Goal: Task Accomplishment & Management: Use online tool/utility

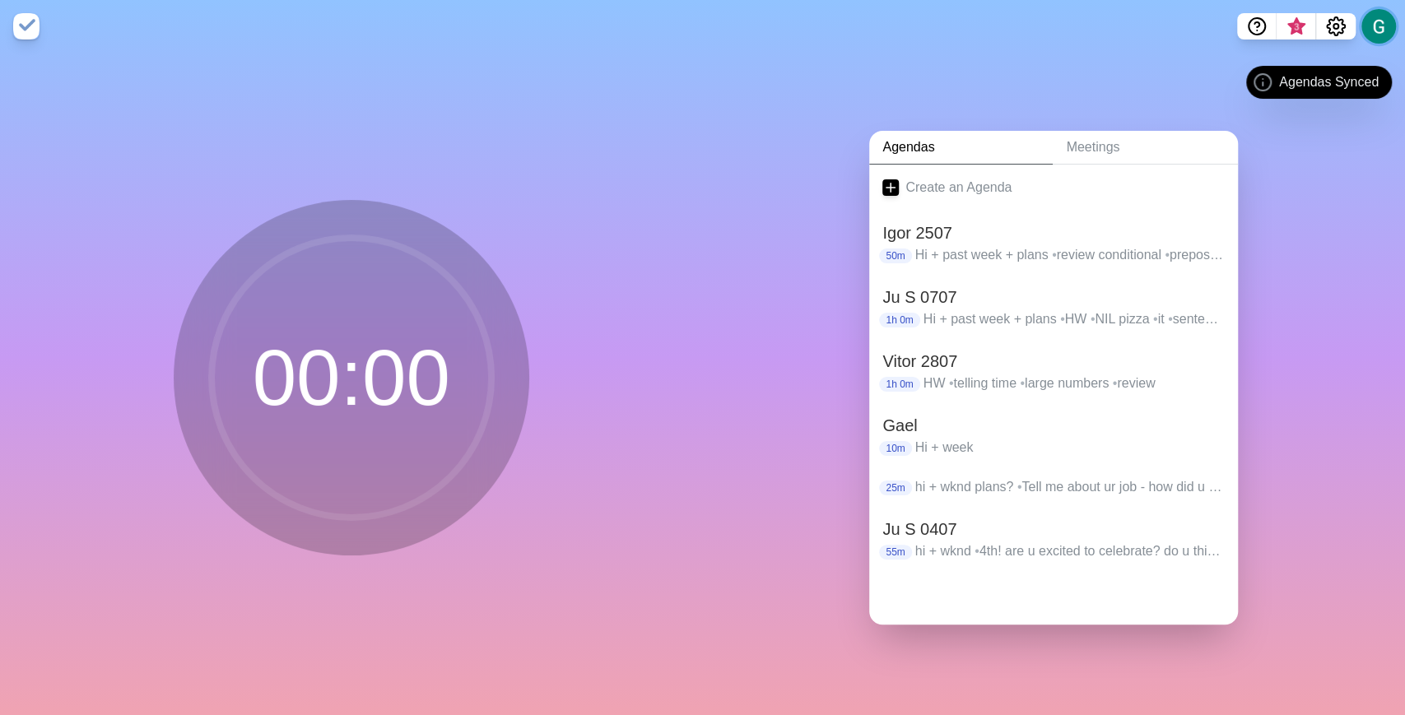
click at [1365, 30] on button at bounding box center [1378, 26] width 35 height 35
click at [1330, 56] on p "Sign out" at bounding box center [1354, 63] width 49 height 20
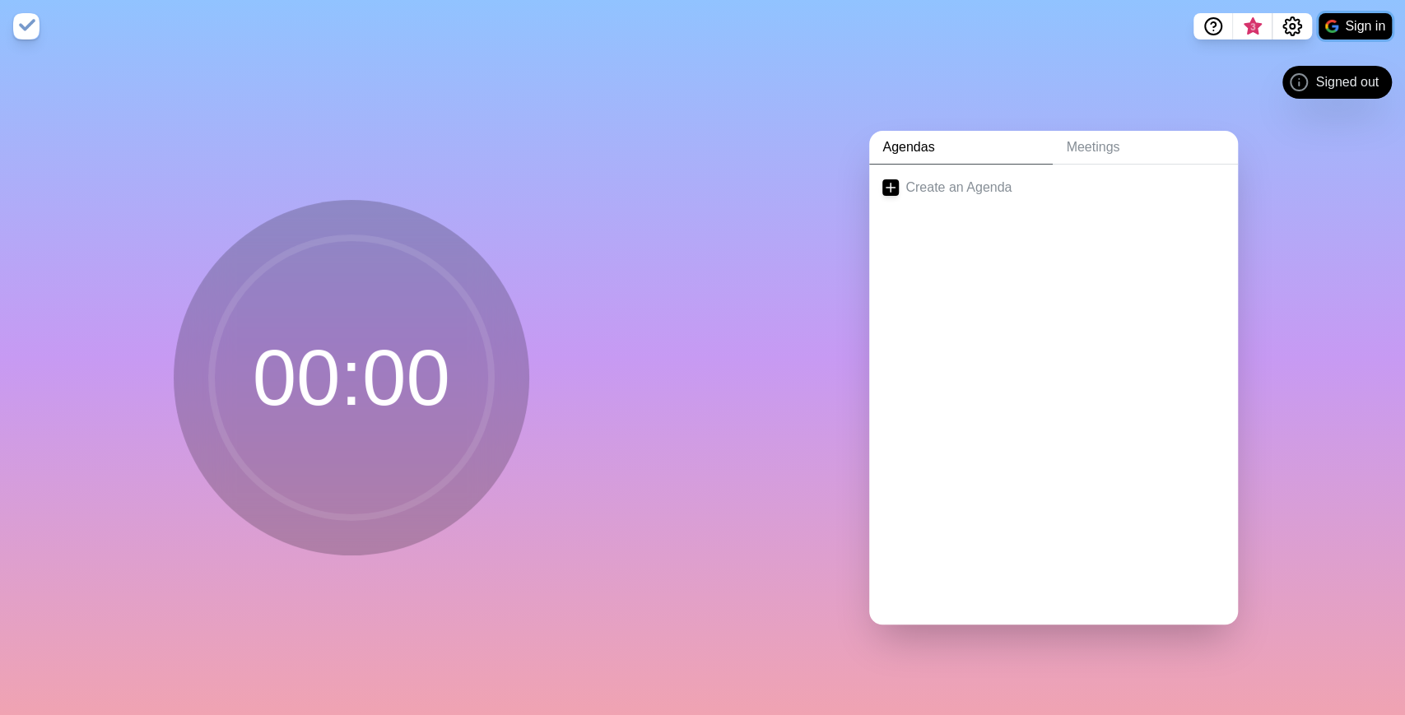
click at [1344, 23] on button "Sign in" at bounding box center [1354, 26] width 73 height 26
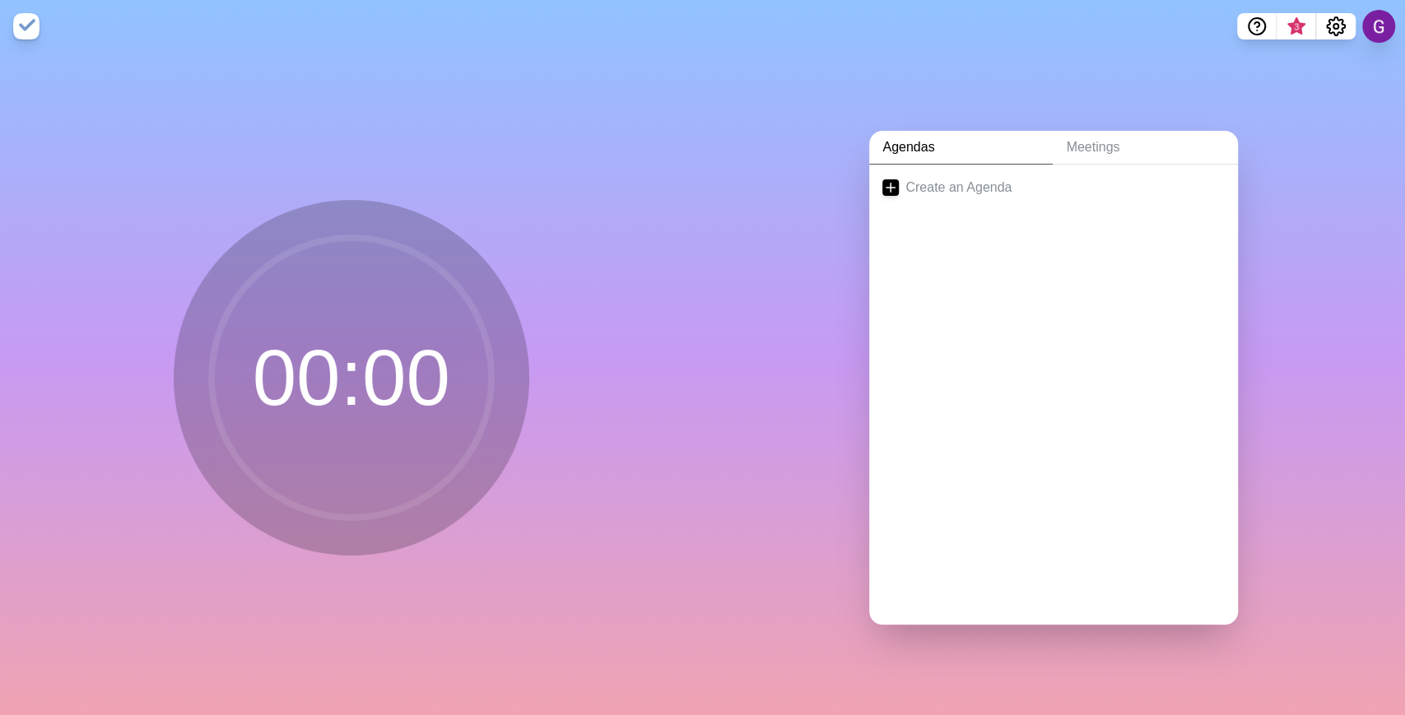
click at [823, 609] on div "Agendas Meetings Create an Agenda" at bounding box center [1054, 384] width 703 height 663
click at [1052, 384] on div "Create an Agenda" at bounding box center [1053, 395] width 369 height 460
click at [1082, 365] on div "Create an Agenda" at bounding box center [1053, 395] width 369 height 460
drag, startPoint x: 1082, startPoint y: 365, endPoint x: 1041, endPoint y: 295, distance: 81.2
click at [1055, 319] on div "Create an Agenda" at bounding box center [1053, 395] width 369 height 460
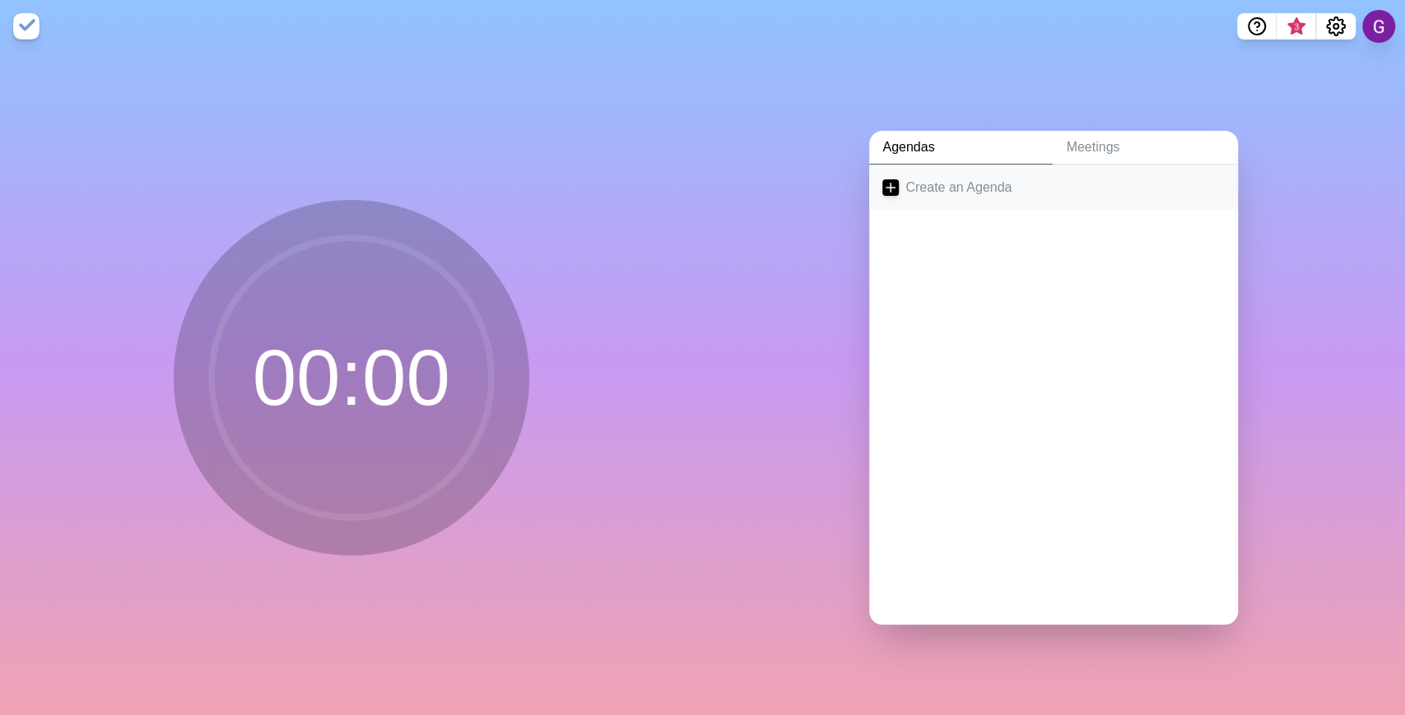
click at [983, 196] on link "Create an Agenda" at bounding box center [1053, 188] width 369 height 46
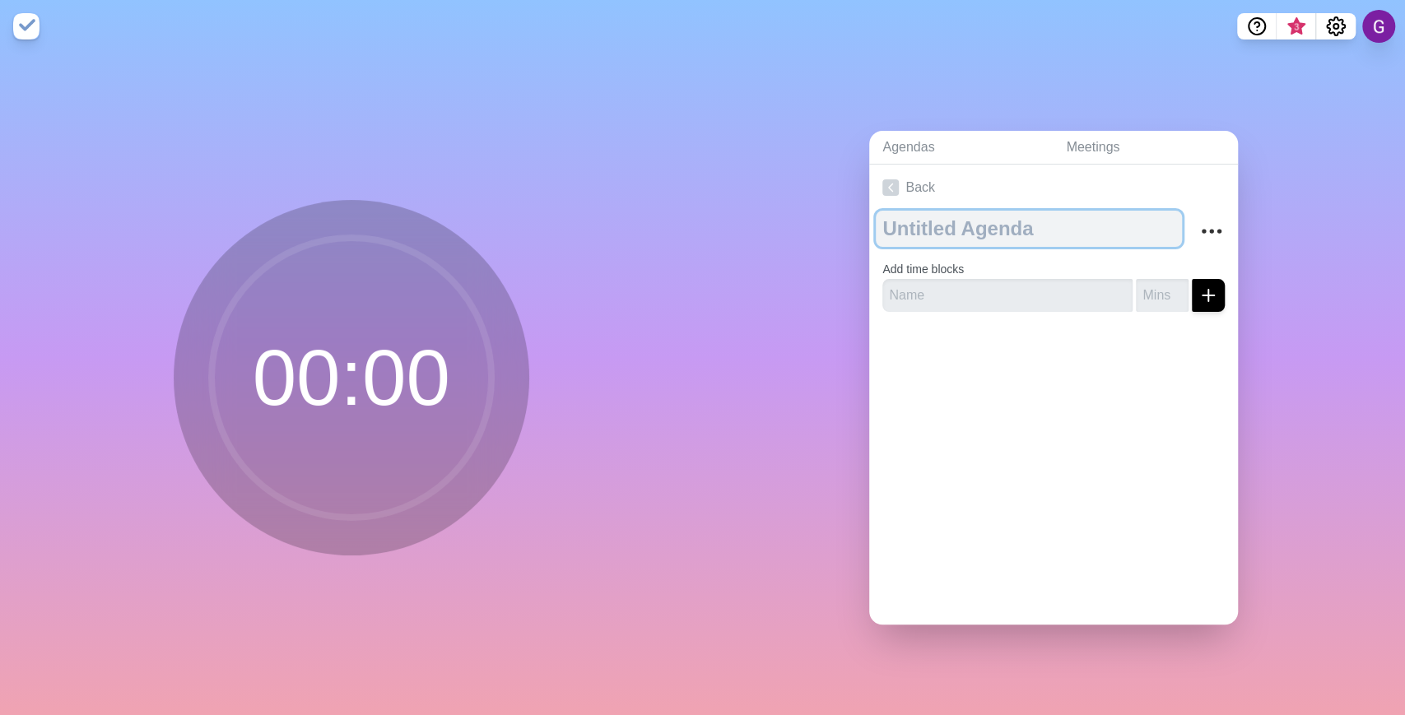
click at [1010, 226] on textarea at bounding box center [1029, 229] width 306 height 36
type textarea "1"
type textarea "a"
type textarea "A"
click at [1009, 235] on textarea at bounding box center [1029, 229] width 306 height 36
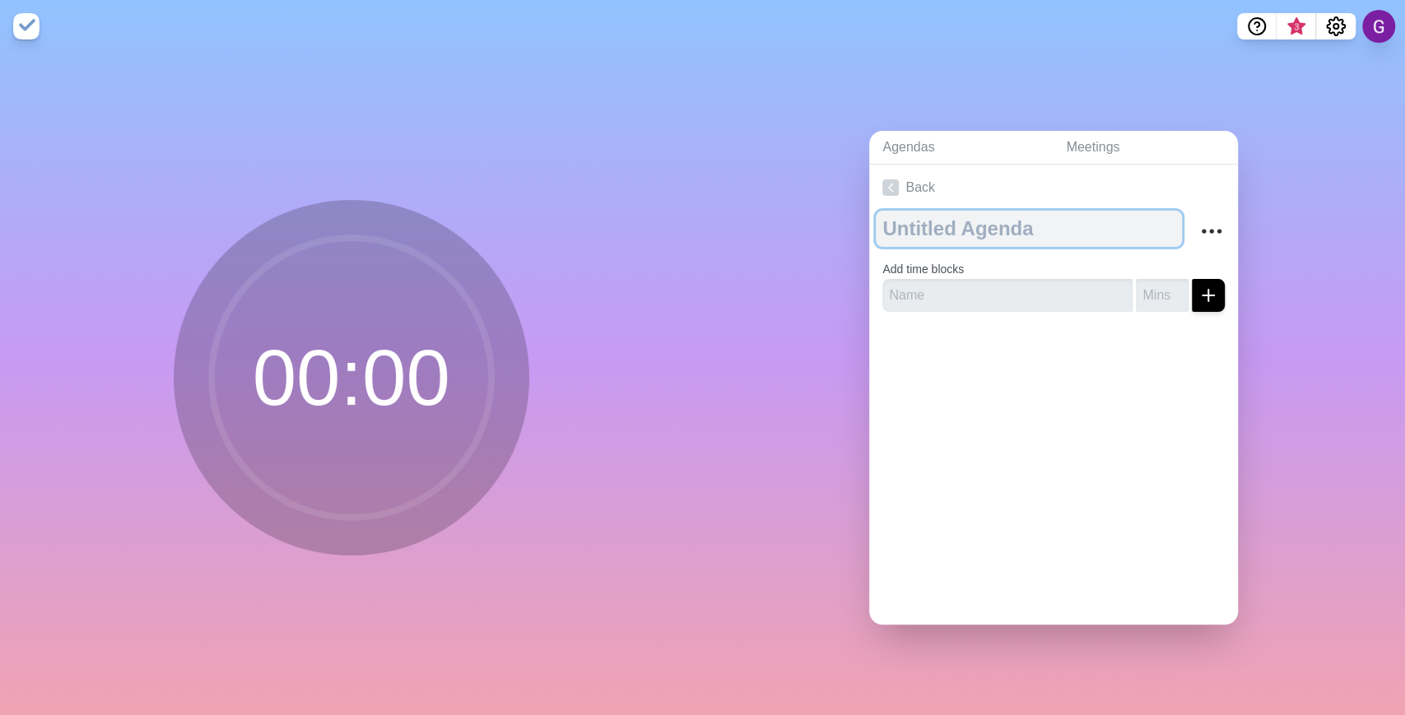
click at [1009, 235] on textarea at bounding box center [1029, 229] width 306 height 36
paste textarea "♡"
type textarea "♡"
click at [958, 339] on div at bounding box center [1053, 358] width 369 height 66
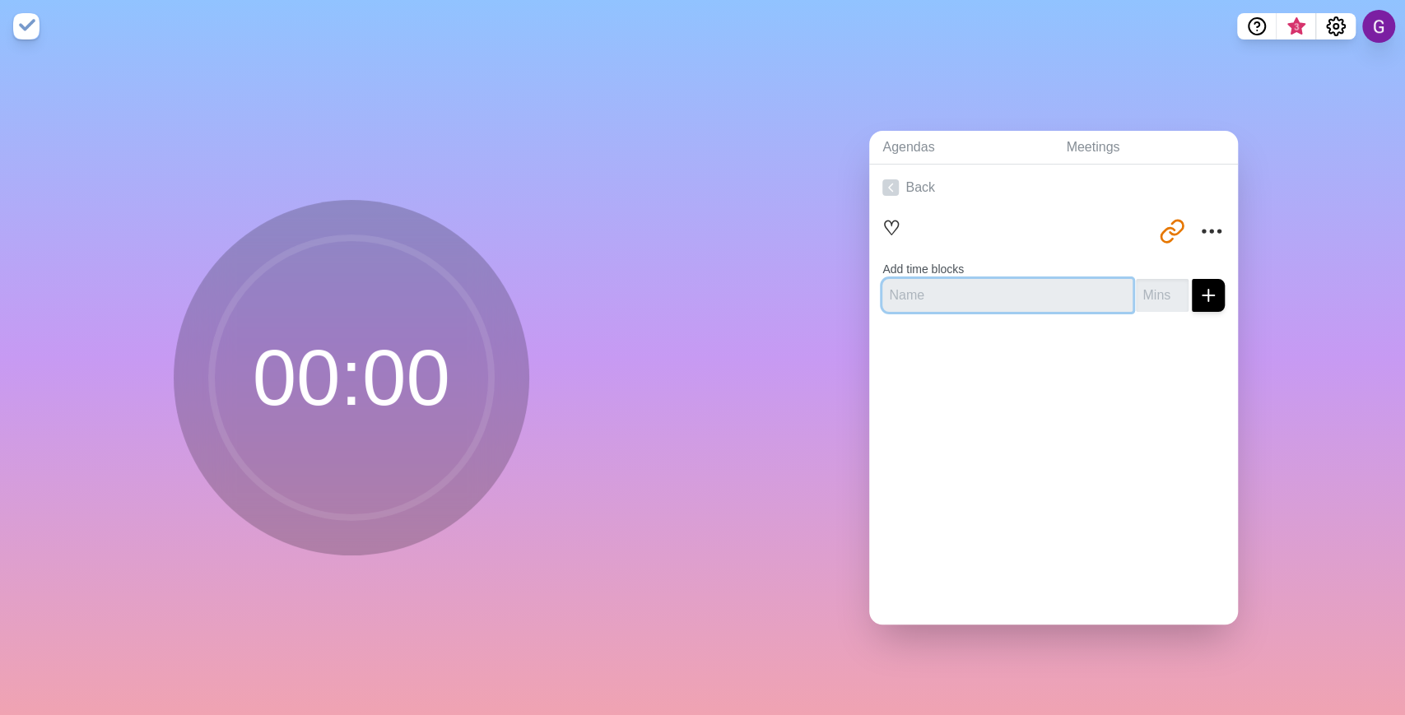
click at [969, 283] on input "text" at bounding box center [1007, 295] width 250 height 33
click at [1165, 218] on button "[URL][DOMAIN_NAME]" at bounding box center [1171, 231] width 33 height 33
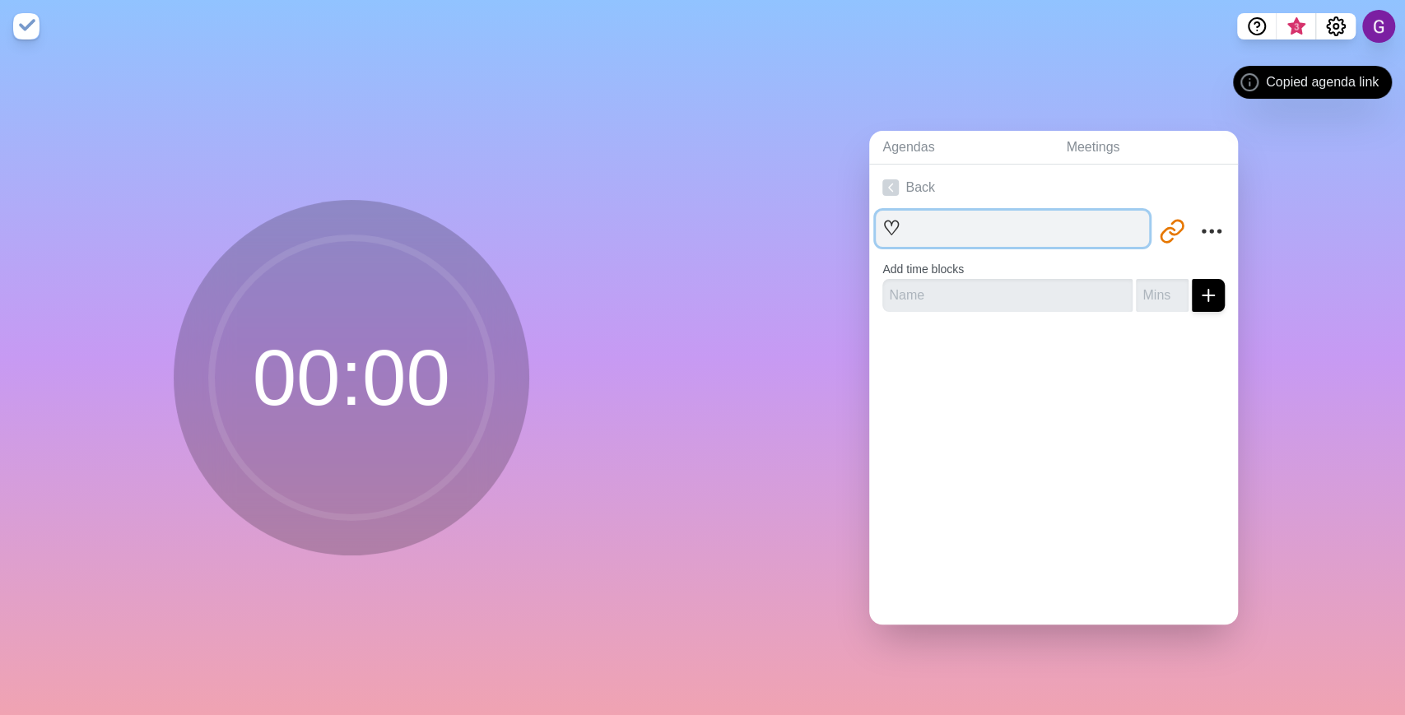
drag, startPoint x: 1165, startPoint y: 218, endPoint x: 1099, endPoint y: 207, distance: 67.7
click at [1099, 211] on textarea "♡" at bounding box center [1012, 229] width 273 height 36
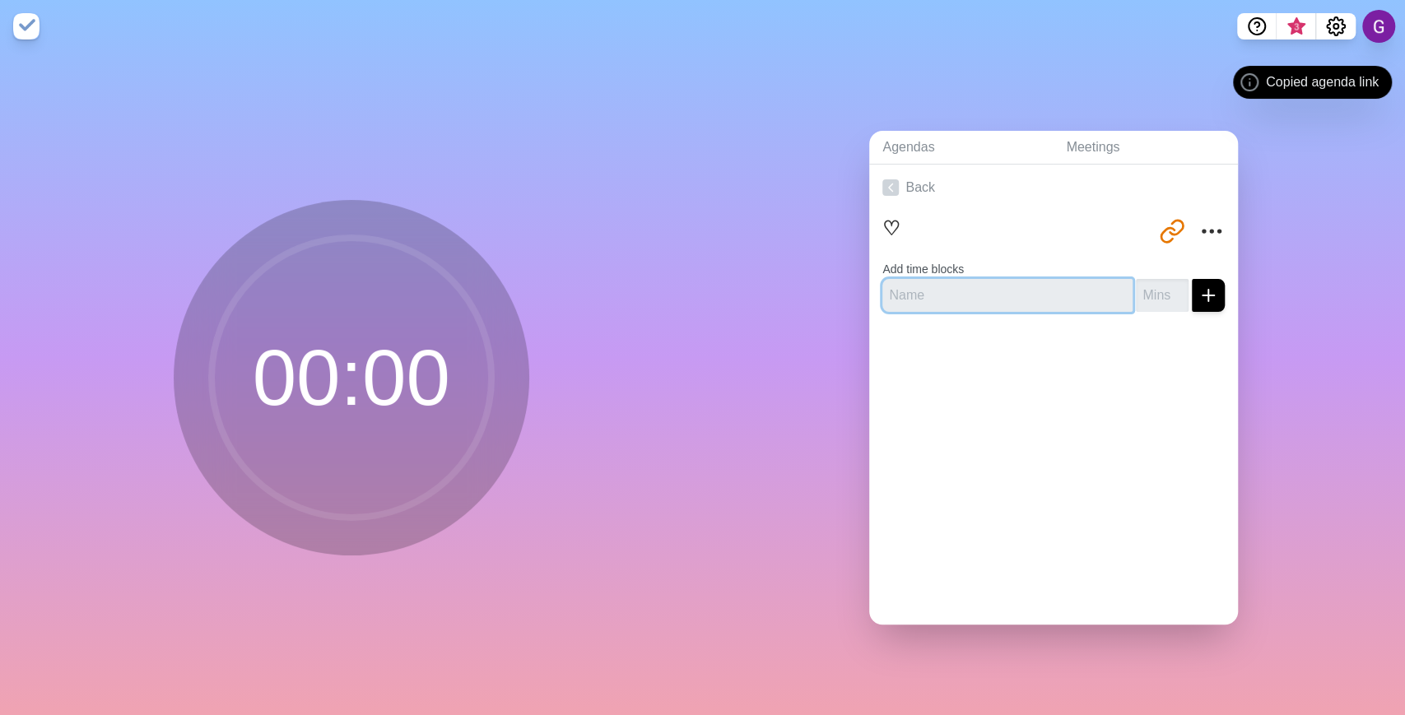
click at [969, 286] on input "text" at bounding box center [1007, 295] width 250 height 33
click at [891, 376] on div at bounding box center [1053, 358] width 369 height 66
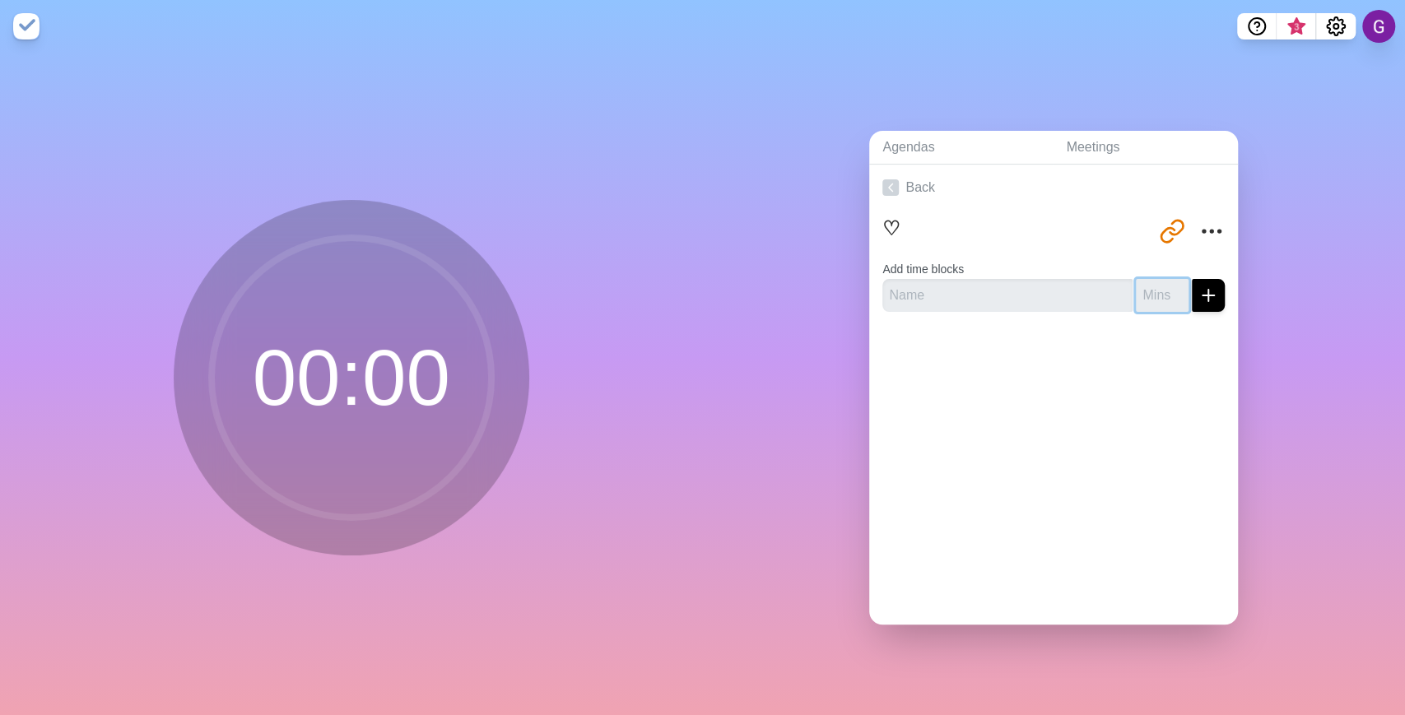
click at [1136, 288] on input "number" at bounding box center [1162, 295] width 53 height 33
click at [946, 302] on input "text" at bounding box center [1007, 295] width 250 height 33
type input "e"
type input "a"
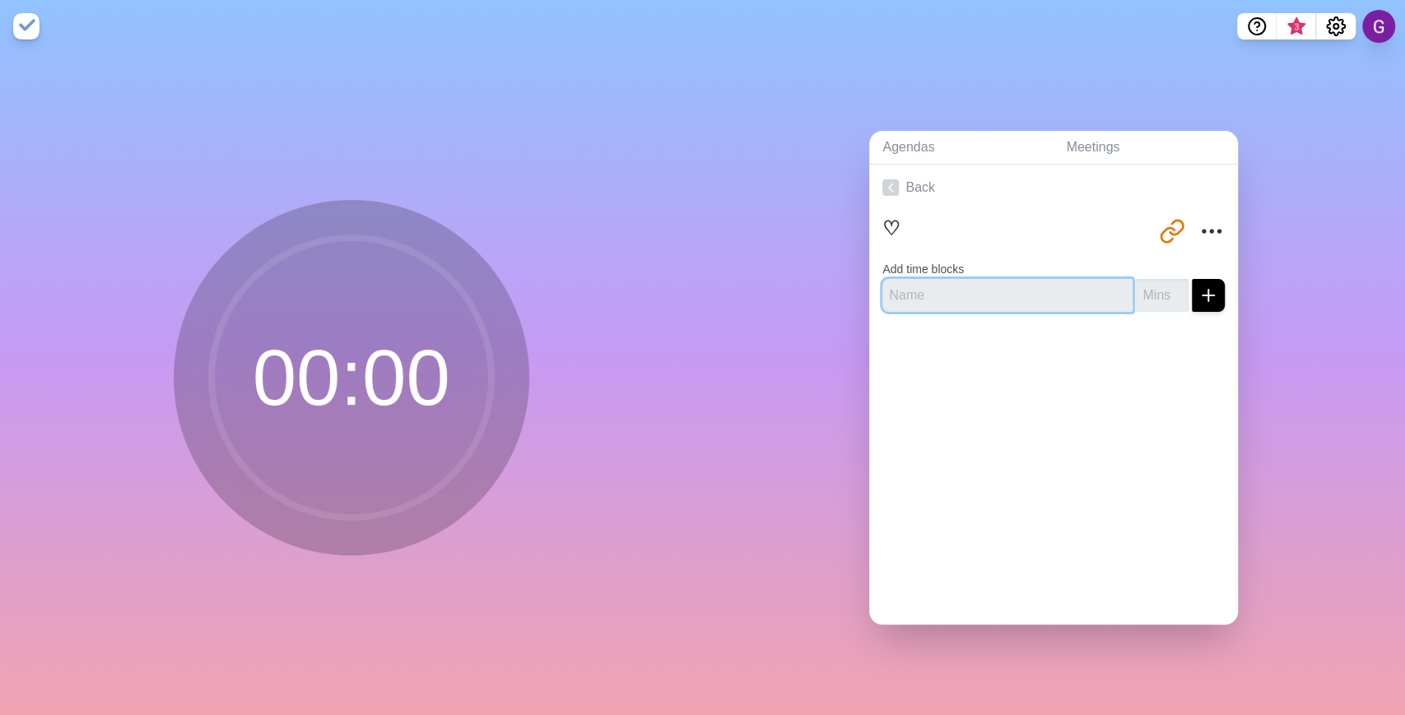
type input "a"
type input "e"
type input "r"
type input "t"
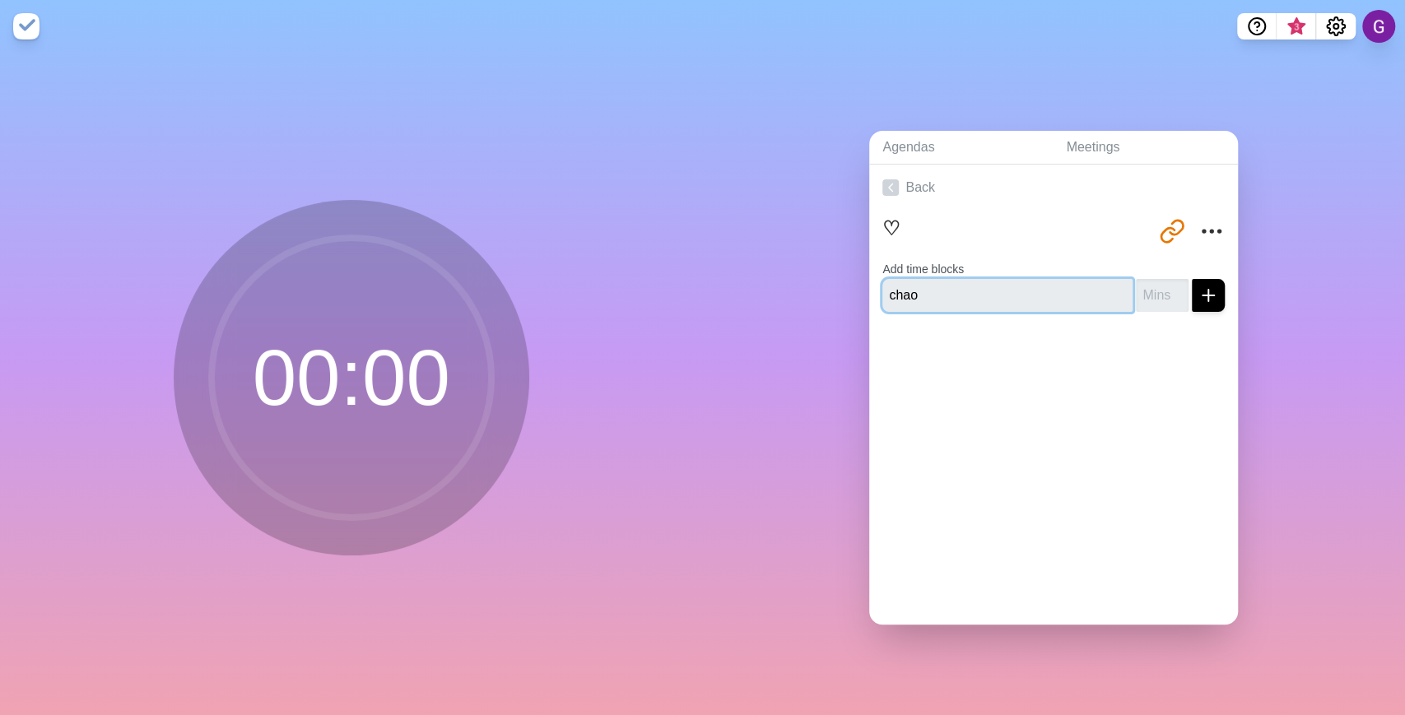
click at [926, 303] on input "chao" at bounding box center [1007, 295] width 250 height 33
drag, startPoint x: 927, startPoint y: 299, endPoint x: 885, endPoint y: 286, distance: 43.8
click at [885, 286] on input "chao" at bounding box center [1007, 295] width 250 height 33
type input "c"
click at [948, 302] on input "text" at bounding box center [1007, 295] width 250 height 33
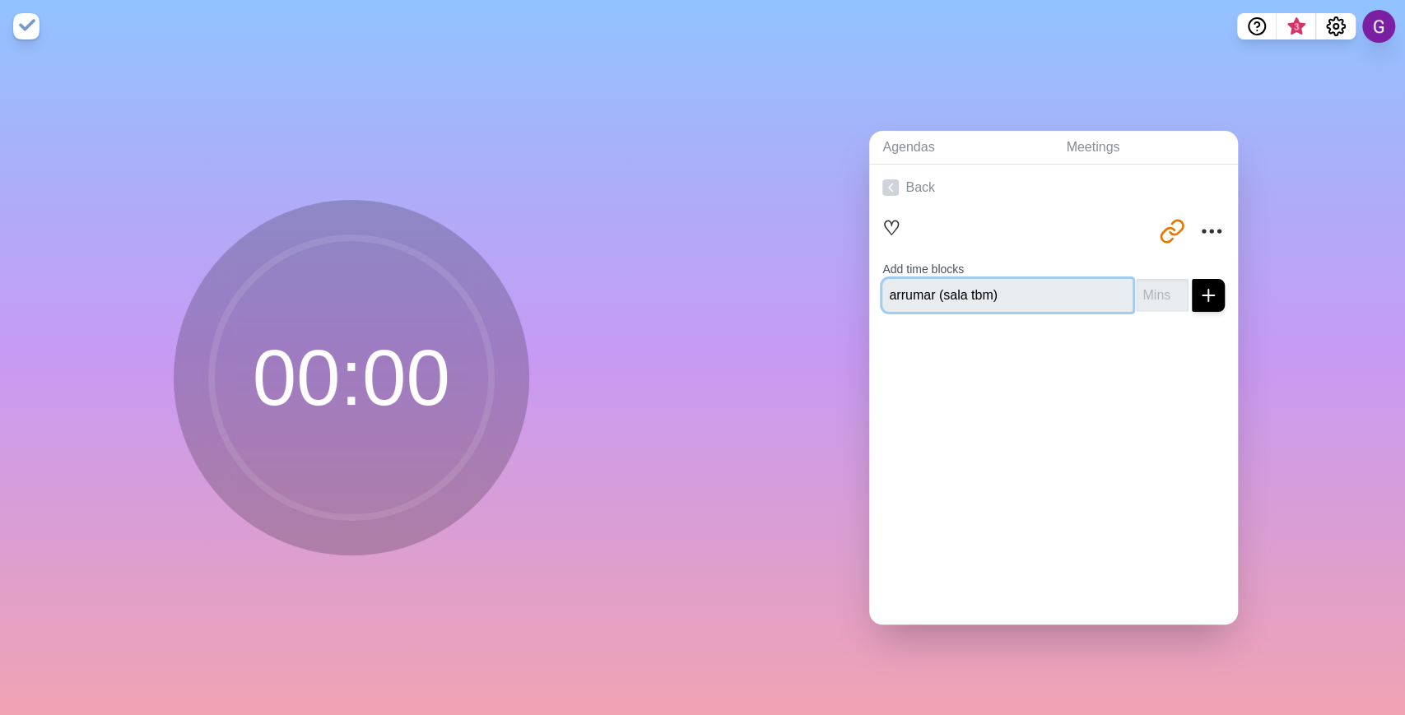
type input "arrumar (sala tbm)"
type input "2"
type input "90"
click at [1192, 279] on button "submit" at bounding box center [1208, 295] width 33 height 33
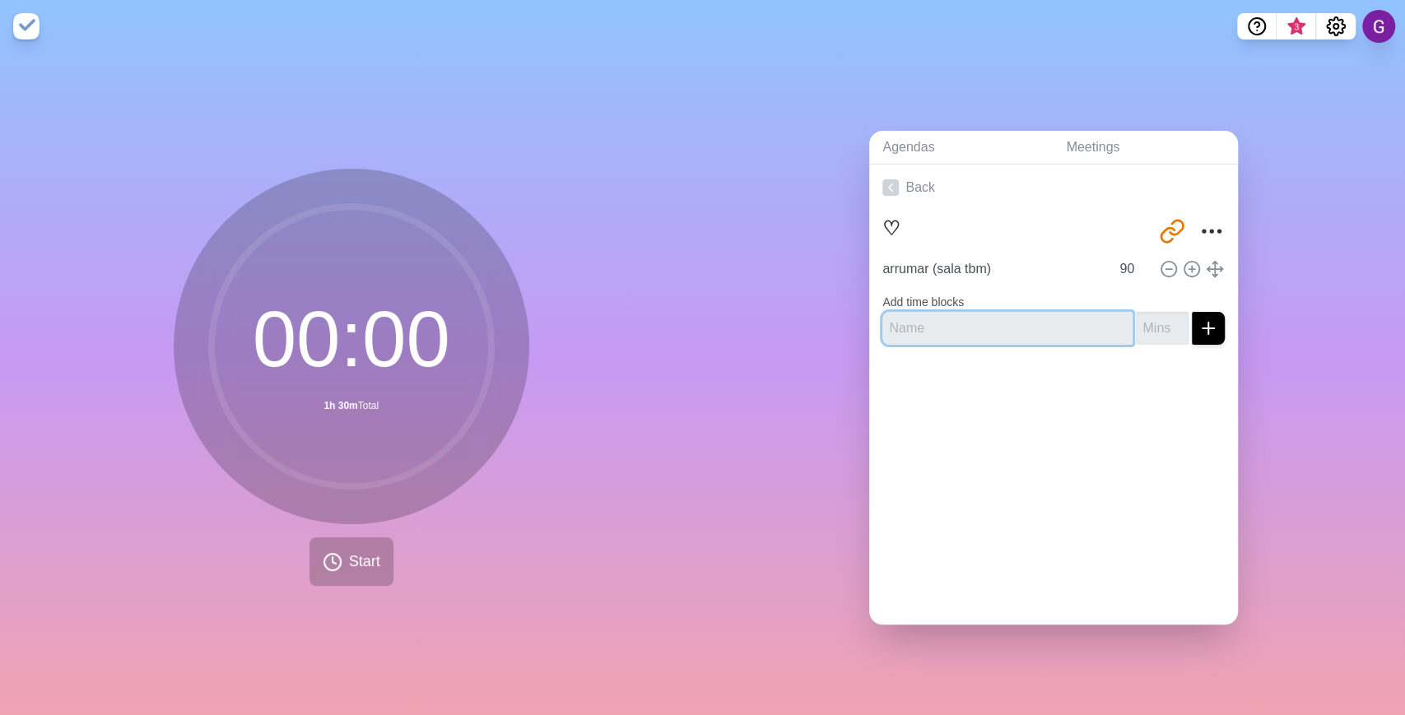
click at [1075, 320] on input "text" at bounding box center [1007, 328] width 250 height 33
click at [1016, 322] on input "text" at bounding box center [1007, 328] width 250 height 33
type input "RESPONDER"
type input "15"
click at [1192, 312] on button "submit" at bounding box center [1208, 328] width 33 height 33
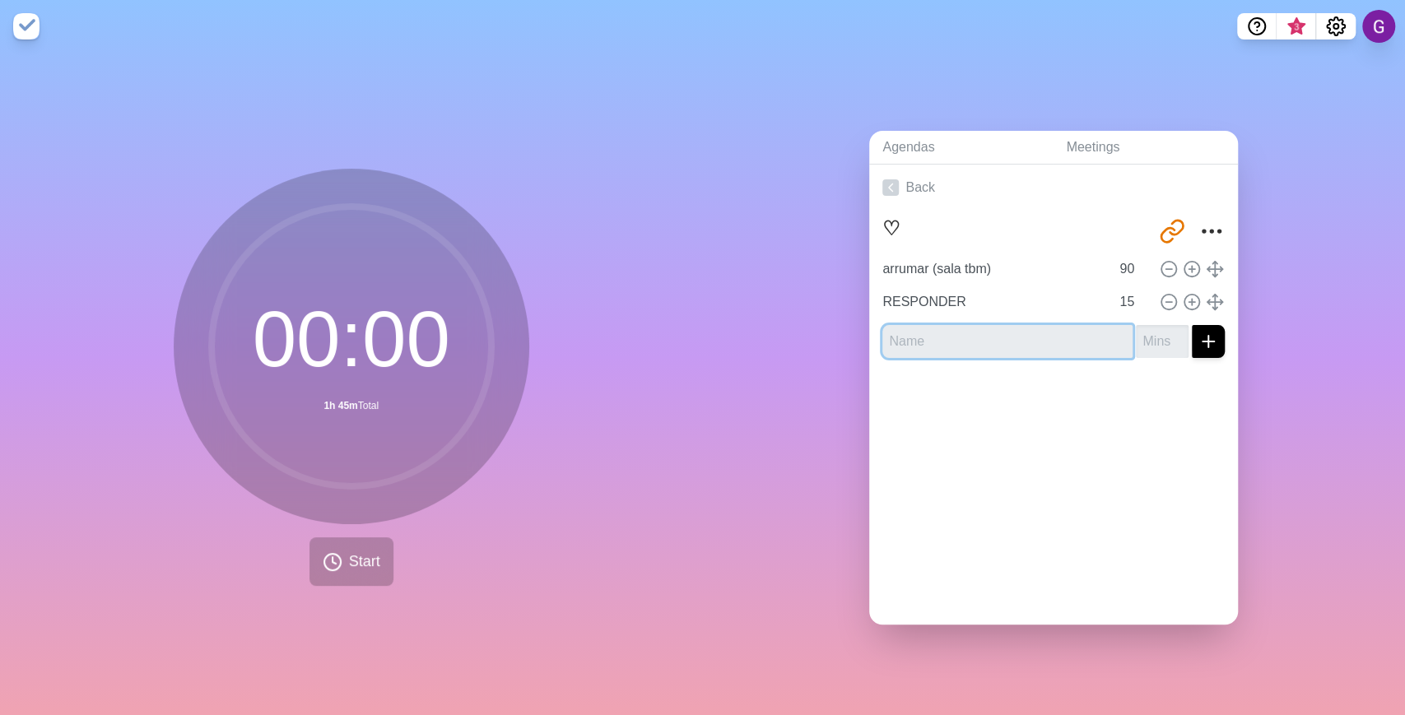
type input "a"
drag, startPoint x: 667, startPoint y: 161, endPoint x: 709, endPoint y: 173, distance: 43.5
click at [709, 173] on div "00 : 00 1h 45m Total Start Agendas Meetings Back ♡ [URL][DOMAIN_NAME] arrumar (…" at bounding box center [702, 384] width 1405 height 663
drag, startPoint x: 709, startPoint y: 173, endPoint x: 716, endPoint y: 183, distance: 11.9
click at [712, 180] on div "Agendas Meetings Back ♡ [URL][DOMAIN_NAME] arrumar (sala tbm) 90 RESPONDER 15" at bounding box center [1054, 384] width 703 height 663
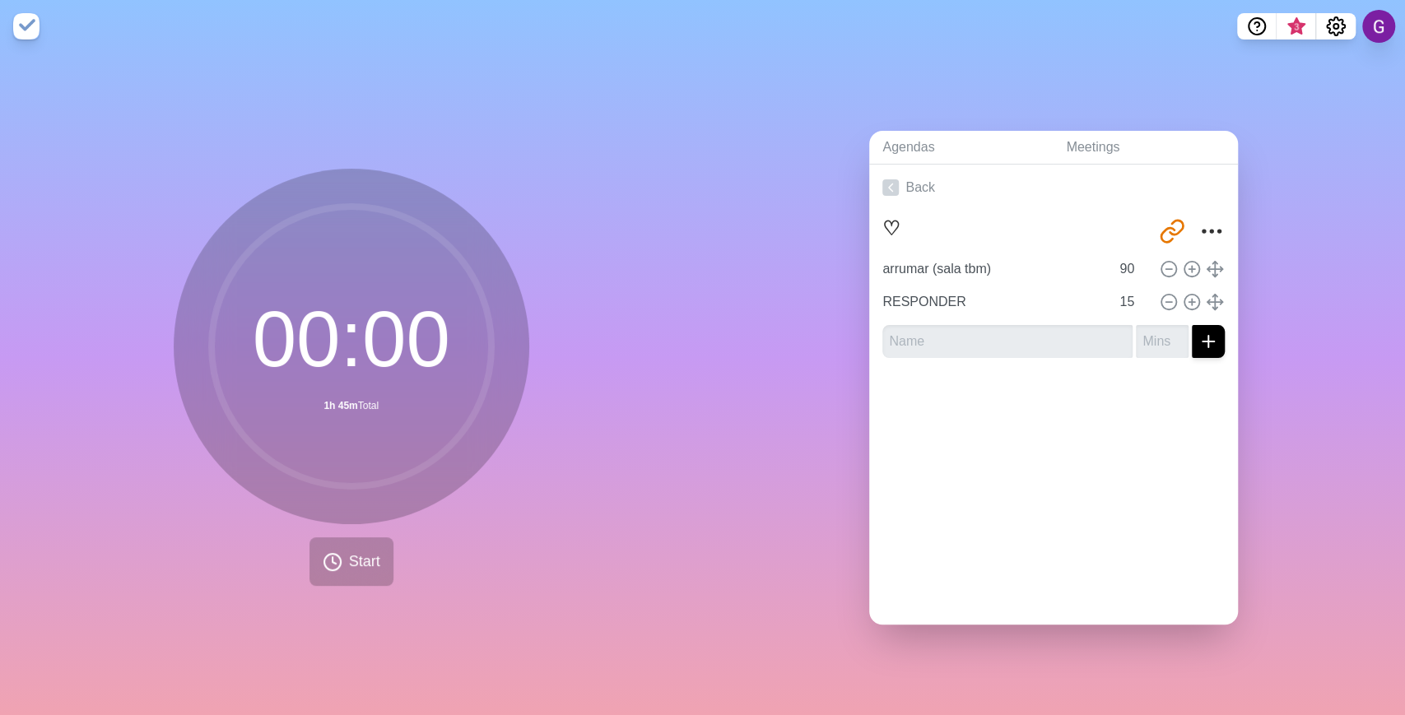
click at [906, 319] on form at bounding box center [1053, 339] width 342 height 40
click at [909, 333] on input "text" at bounding box center [1007, 341] width 250 height 33
click at [993, 328] on input "text" at bounding box center [1007, 341] width 250 height 33
click at [901, 332] on input "text" at bounding box center [1007, 341] width 250 height 33
type input "pinterest"
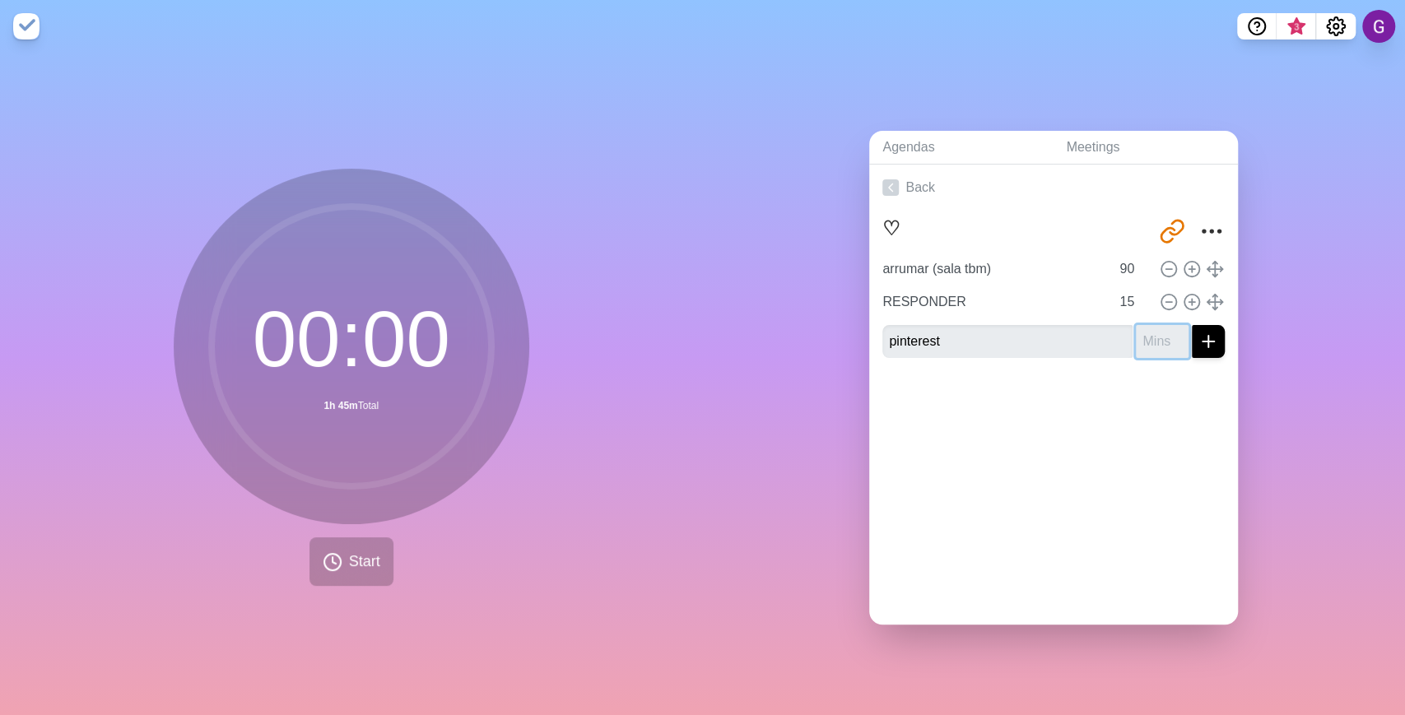
type input "1"
type input "40"
click at [1048, 334] on input "pinterest" at bounding box center [1007, 341] width 250 height 33
type input "pinterest (prateleiras? o que imprimir?)"
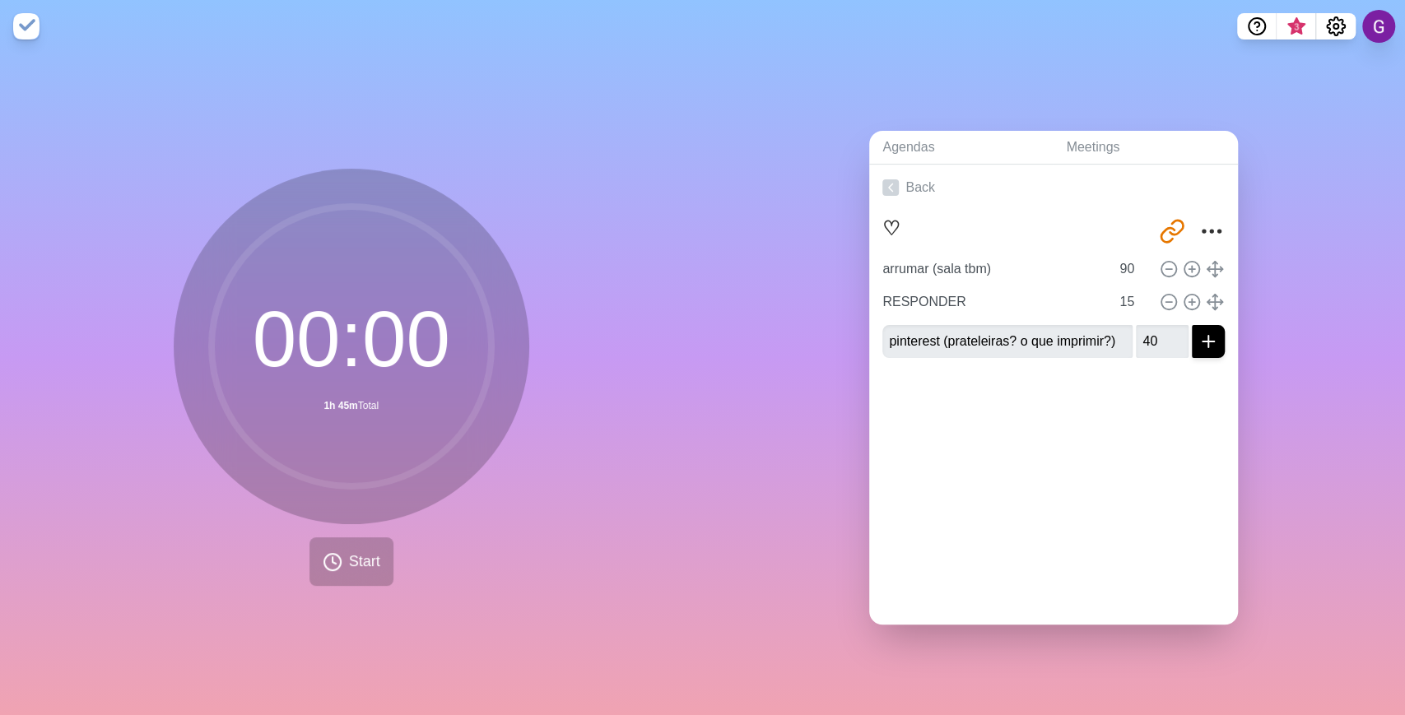
click at [1082, 407] on div at bounding box center [1053, 404] width 369 height 66
click at [1198, 341] on icon "submit" at bounding box center [1208, 342] width 20 height 20
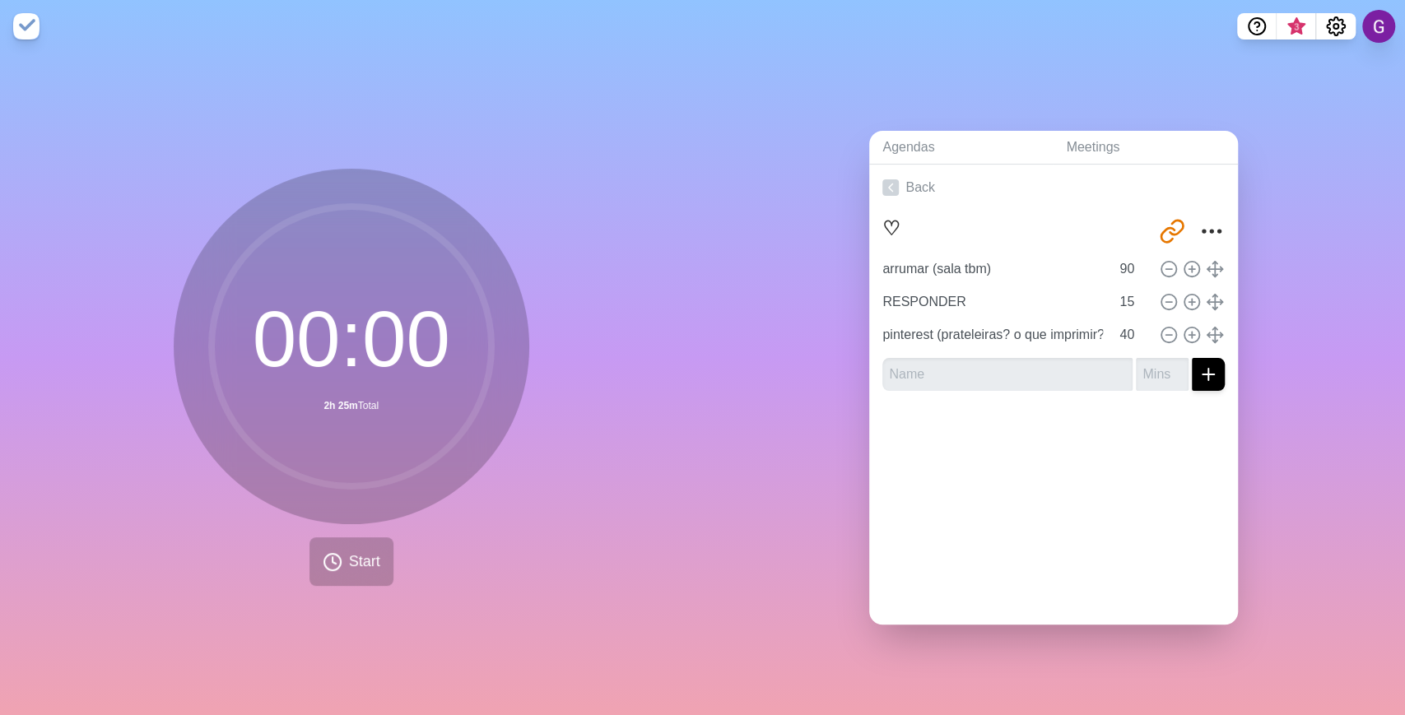
click at [1134, 445] on div at bounding box center [1053, 437] width 369 height 66
click at [672, 490] on div "00 : 00 2h 25m Total Start" at bounding box center [351, 384] width 703 height 663
click at [861, 514] on div "Agendas Meetings Back ♡ [URL][DOMAIN_NAME] arrumar (sala tbm) 90 RESPONDER 15 p…" at bounding box center [1054, 384] width 703 height 663
click at [786, 383] on div "Agendas Meetings Back ♡ [URL][DOMAIN_NAME] arrumar (sala tbm) 90 RESPONDER 15 p…" at bounding box center [1054, 384] width 703 height 663
click at [671, 429] on div "00 : 00 2h 25m Total Start" at bounding box center [351, 384] width 703 height 663
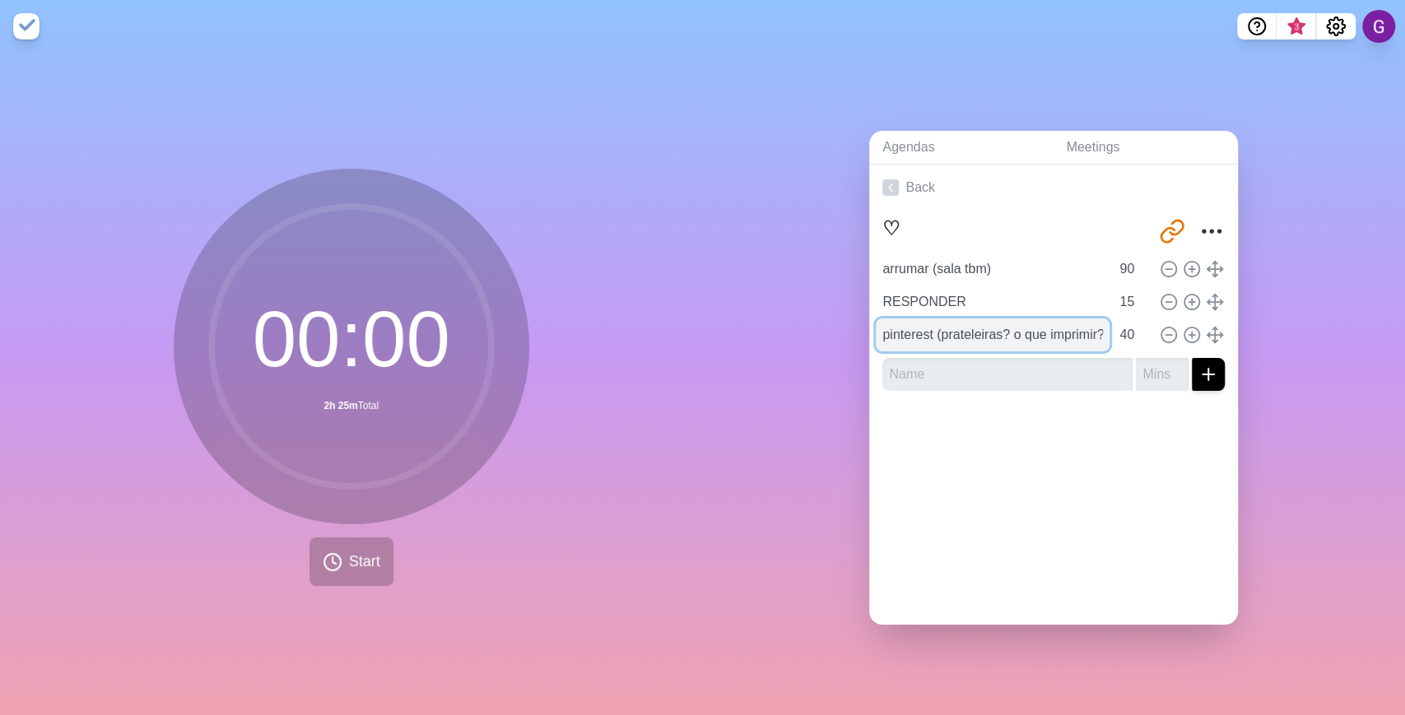
click at [989, 319] on input "pinterest (prateleiras? o que imprimir?)" at bounding box center [993, 335] width 234 height 33
click at [881, 414] on div at bounding box center [1053, 437] width 369 height 66
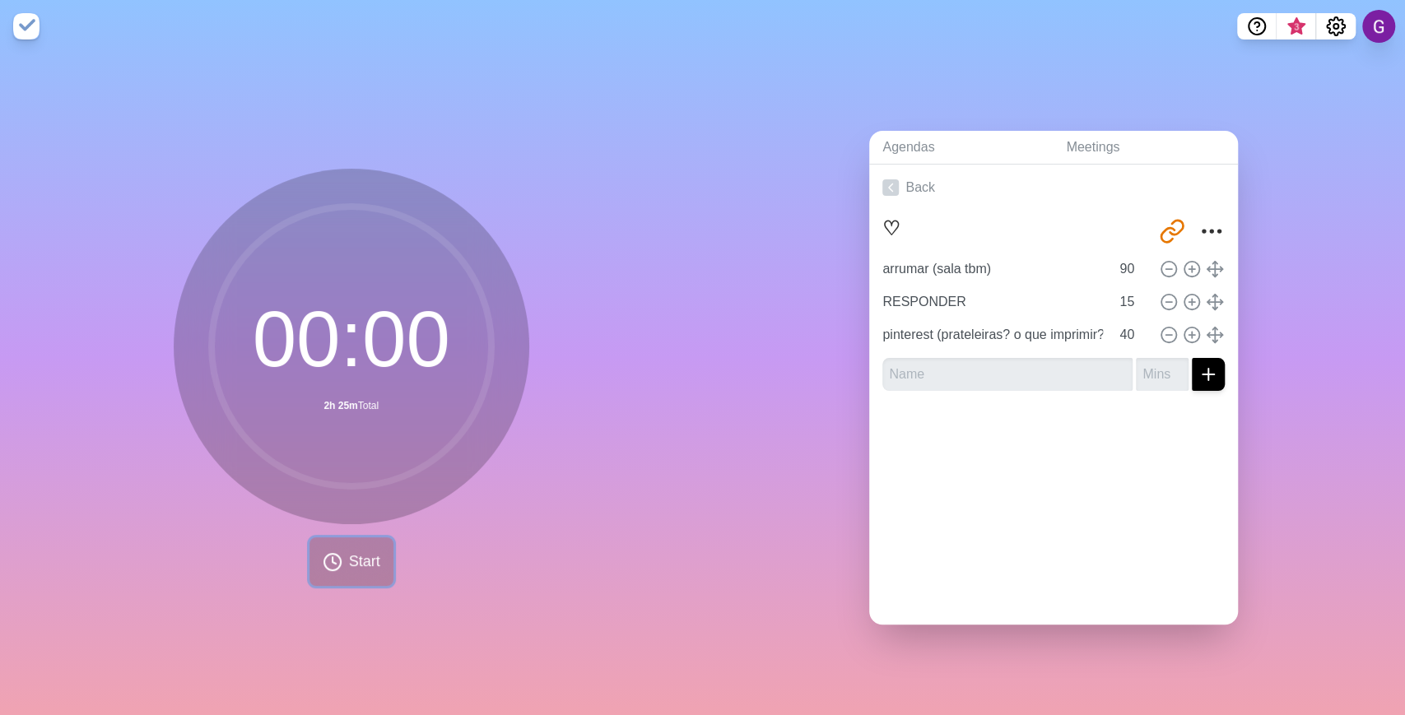
click at [309, 561] on button "Start" at bounding box center [351, 561] width 84 height 49
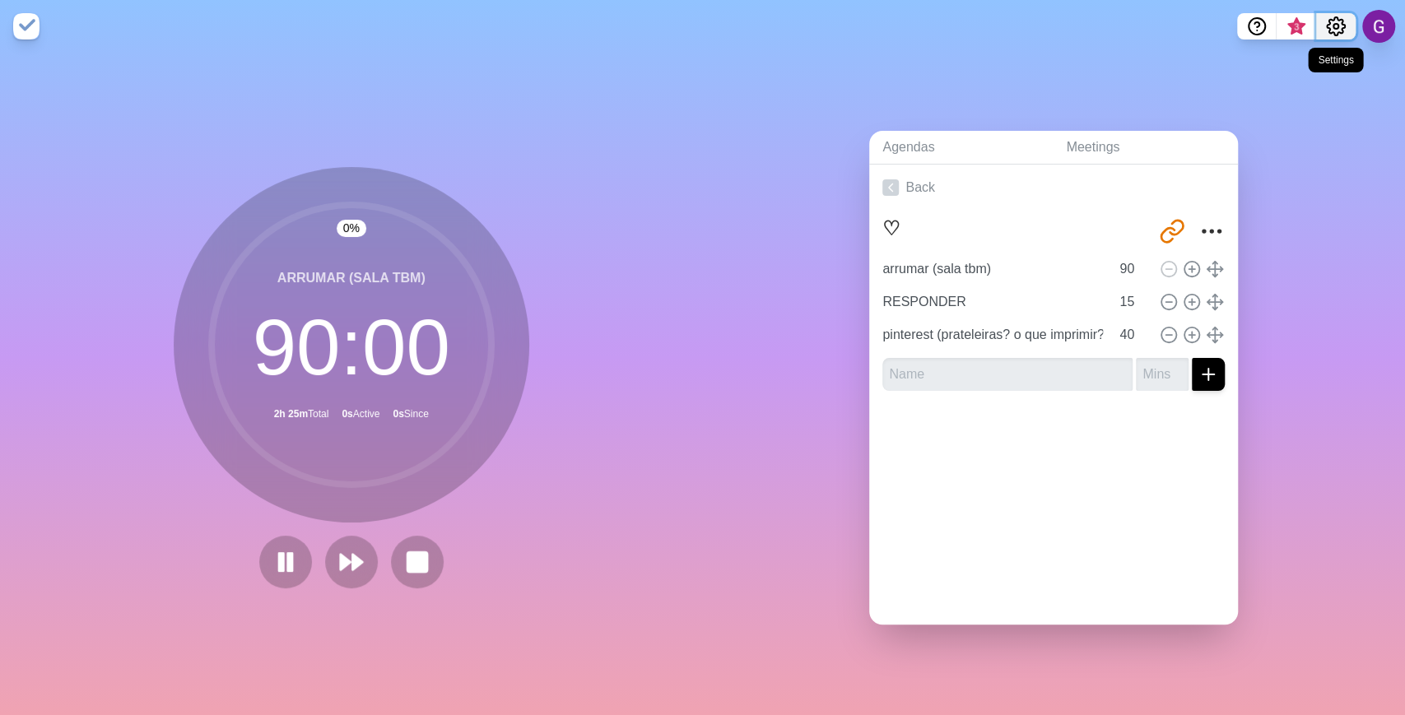
click at [1335, 32] on icon "Settings" at bounding box center [1336, 26] width 20 height 20
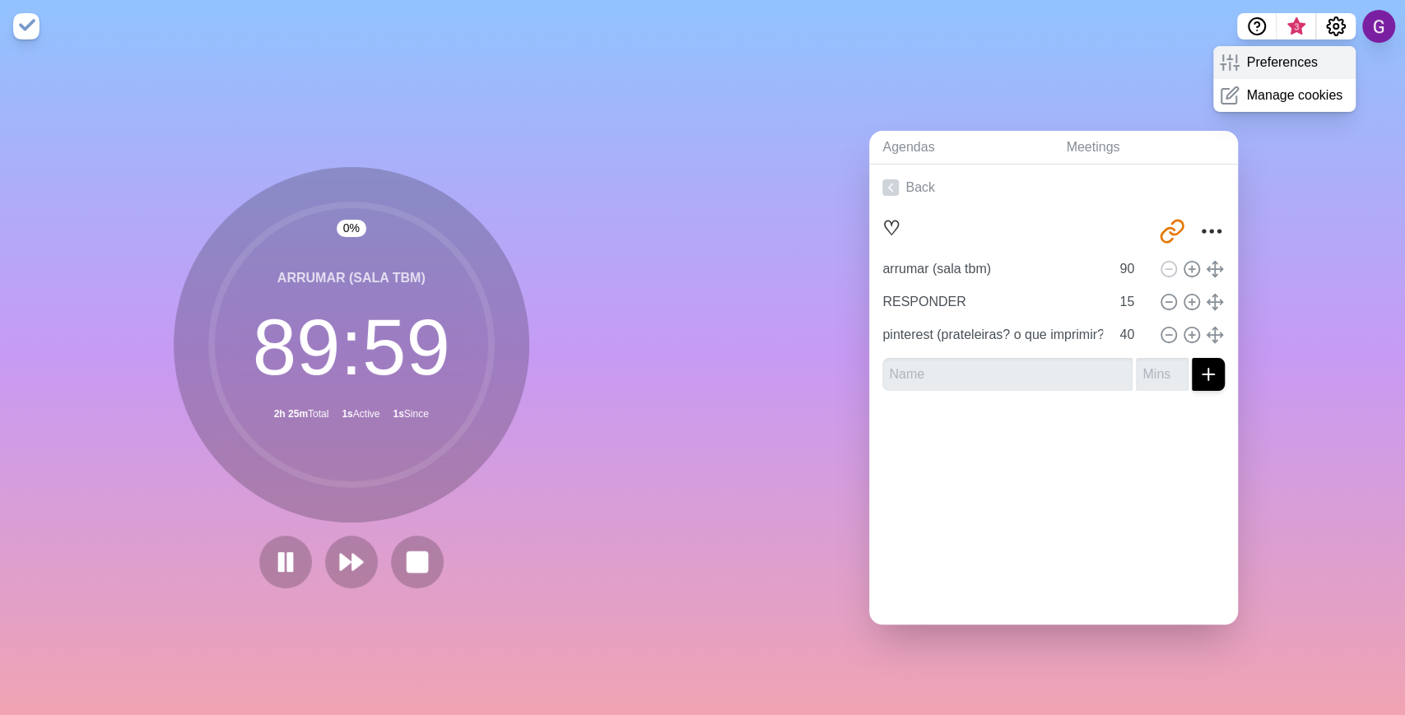
click at [1316, 53] on div "Preferences" at bounding box center [1284, 62] width 142 height 33
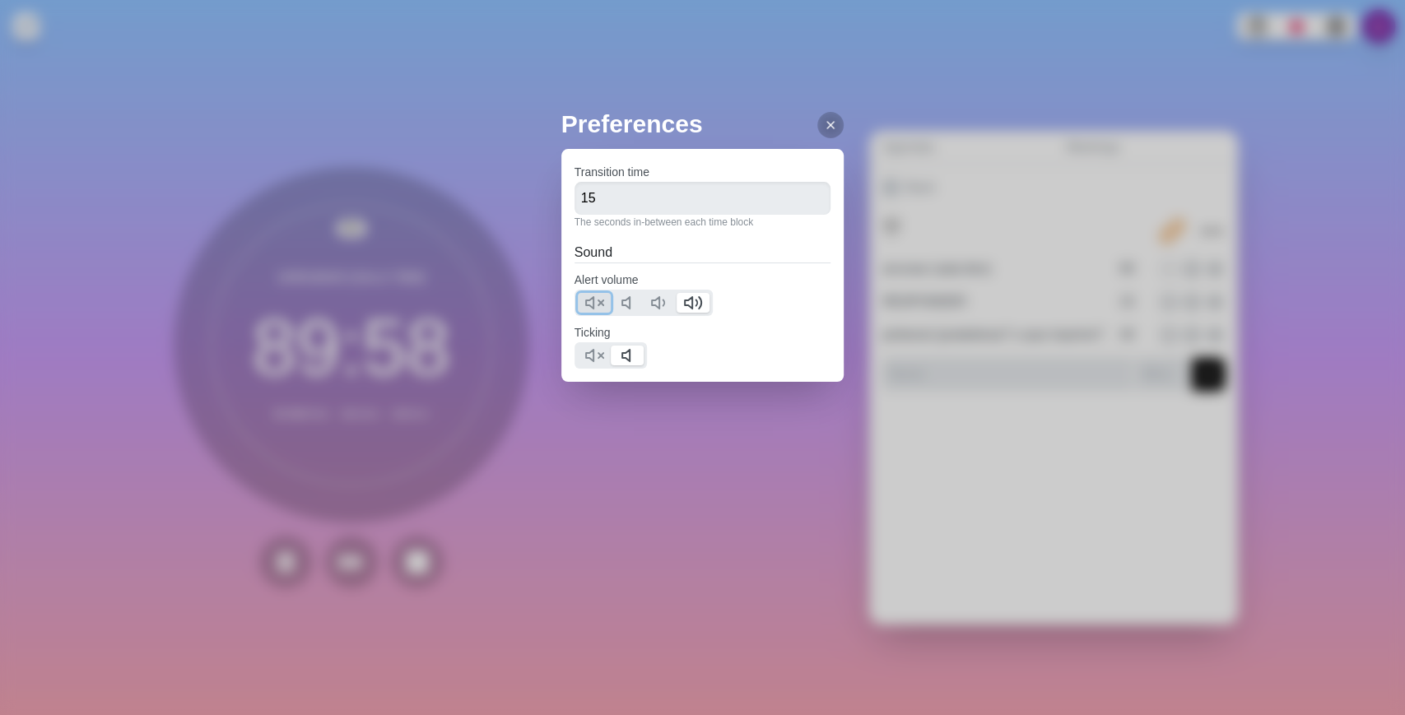
click at [598, 306] on icon at bounding box center [594, 303] width 20 height 20
click at [589, 337] on label "Ticking" at bounding box center [592, 332] width 36 height 13
click at [590, 346] on icon at bounding box center [594, 356] width 20 height 20
click at [817, 114] on div at bounding box center [830, 125] width 26 height 26
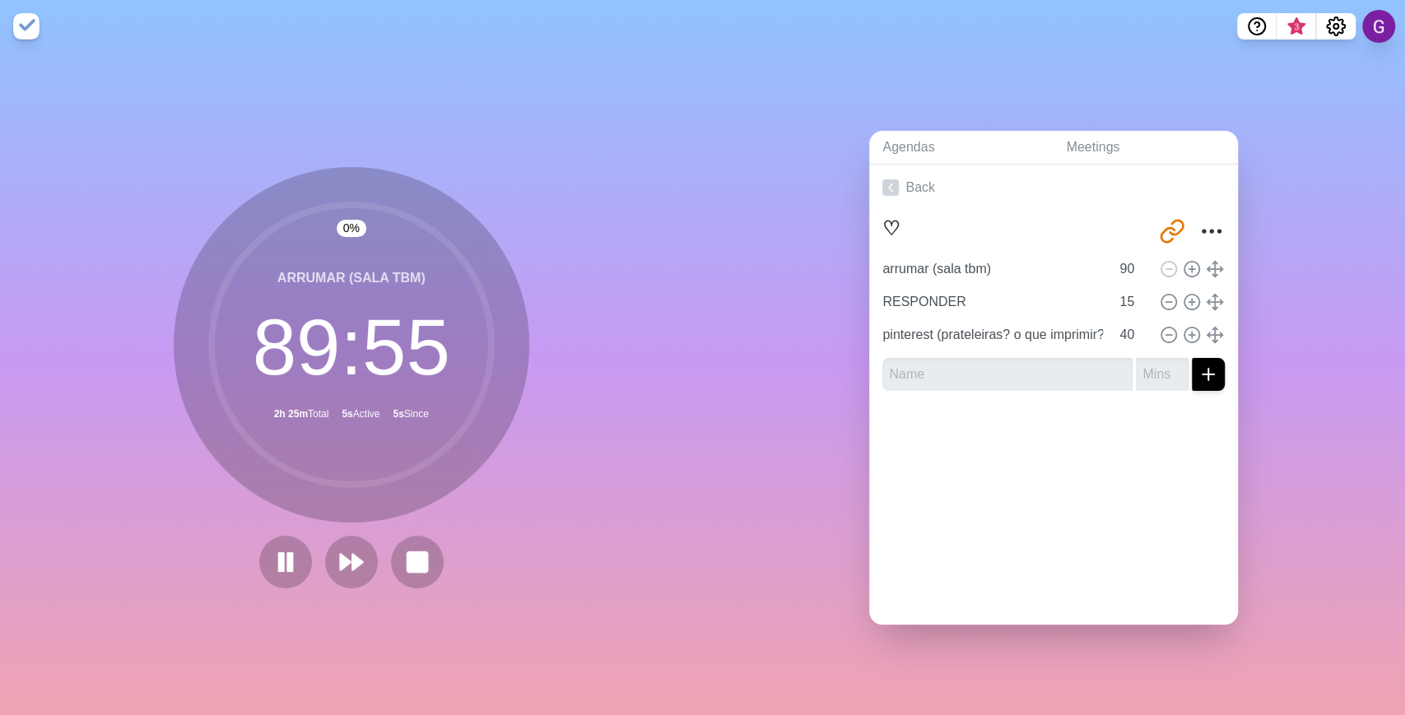
click at [643, 206] on div "0 % arrumar (sala tbm) 89 : 55 2h 25m Total 5s Active 5s Since" at bounding box center [351, 384] width 703 height 663
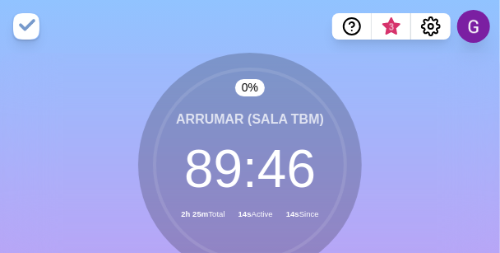
click at [370, 118] on div "0 % arrumar (sala tbm) 89 : 46 2h 25m Total 14s Active 14s Since" at bounding box center [250, 204] width 500 height 303
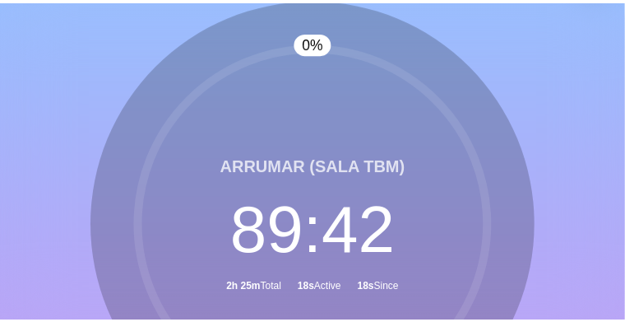
scroll to position [54, 0]
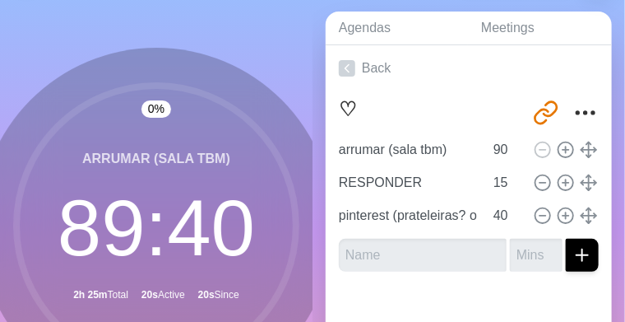
click at [244, 114] on icon at bounding box center [156, 225] width 329 height 329
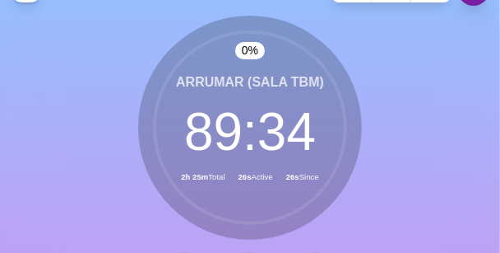
scroll to position [36, 0]
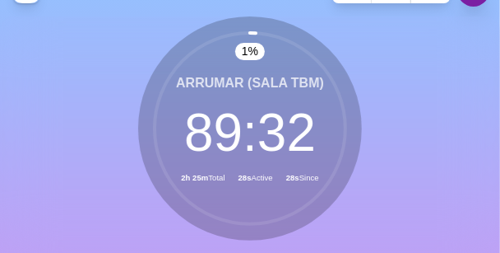
click at [388, 60] on div "1 % arrumar (sala tbm) 89 : 32 2h 25m Total 28s Active 28s Since" at bounding box center [250, 167] width 500 height 303
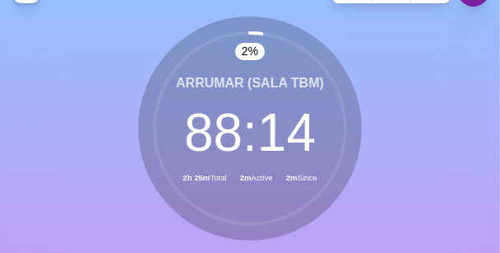
click at [409, 88] on div "2 % arrumar (sala tbm) 88 : 14 2h 25m Total 2m Active 2m Since" at bounding box center [250, 167] width 500 height 303
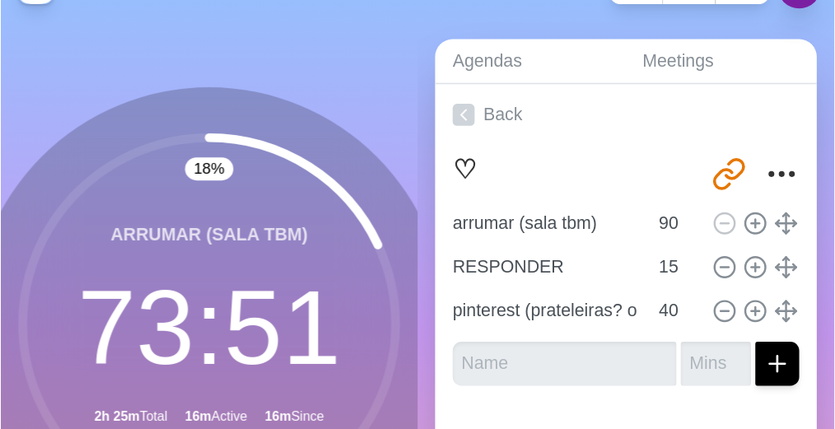
scroll to position [35, 0]
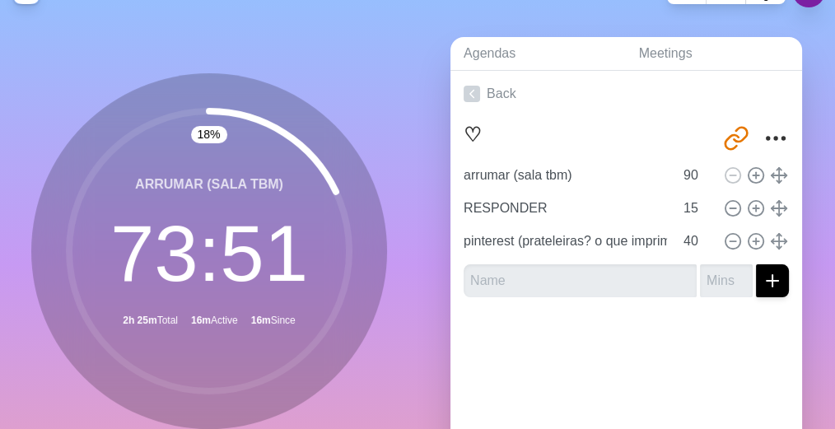
drag, startPoint x: 588, startPoint y: 300, endPoint x: 590, endPoint y: 282, distance: 18.2
click at [588, 300] on div "♡ [URL][DOMAIN_NAME] arrumar (sala tbm) 90 RESPONDER 15 pinterest (prateleiras?…" at bounding box center [625, 213] width 351 height 193
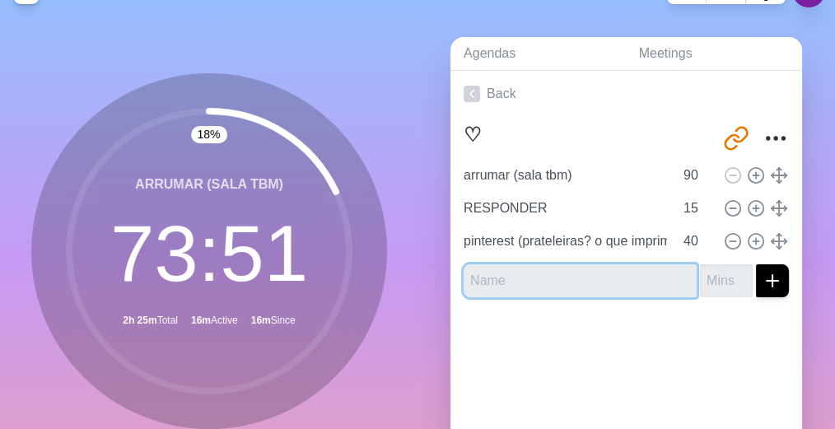
click at [590, 282] on input "text" at bounding box center [579, 280] width 233 height 33
type input "limpar pinceis"
click at [756, 264] on button "submit" at bounding box center [772, 280] width 33 height 33
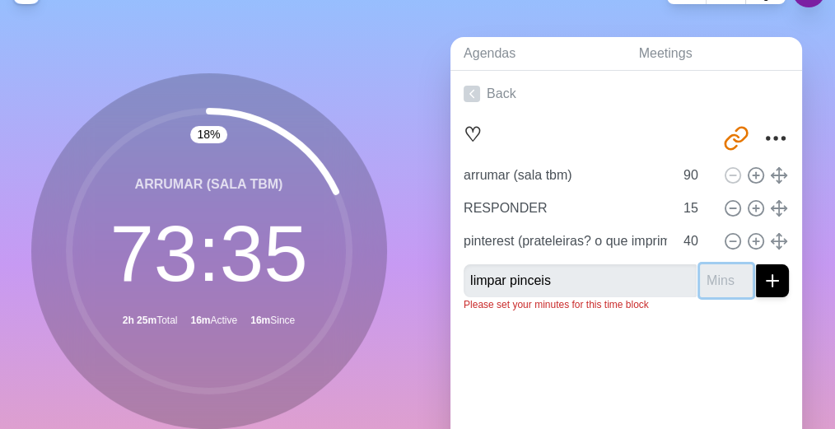
click at [700, 278] on input "number" at bounding box center [726, 280] width 53 height 33
type input "30"
click at [756, 264] on button "submit" at bounding box center [772, 280] width 33 height 33
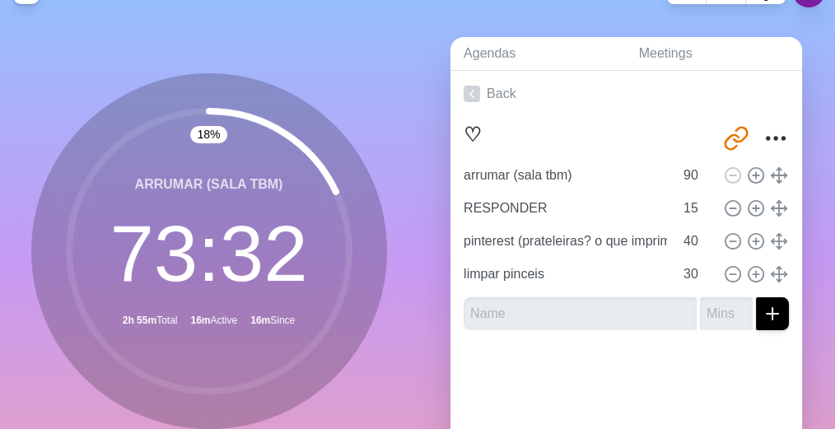
click at [616, 349] on div at bounding box center [625, 376] width 351 height 66
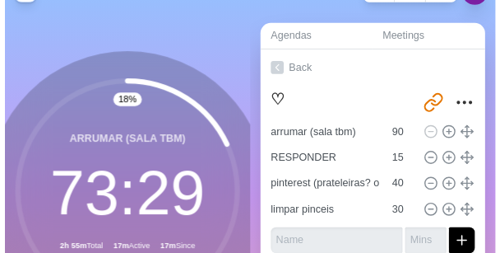
scroll to position [36, 0]
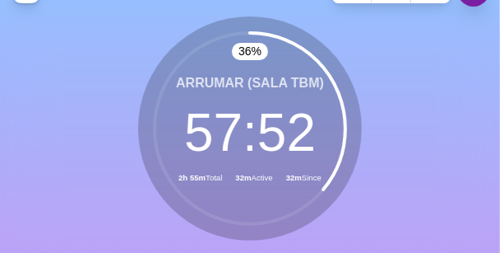
click at [4, 190] on div "36 % arrumar (sala tbm) 57 : 52 2h 55m Total 32m Active 32m Since" at bounding box center [250, 167] width 500 height 303
click at [107, 160] on div "36 % arrumar (sala tbm) 57 : 43 2h 55m Total 32m Active 32m Since" at bounding box center [250, 167] width 500 height 303
click at [411, 45] on div "36 % arrumar (sala tbm) 57 : 32 2h 55m Total 32m Active 32m Since" at bounding box center [250, 167] width 500 height 303
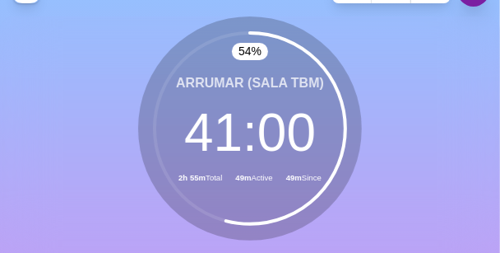
click at [419, 67] on div "54 % arrumar (sala tbm) 41 : 00 2h 55m Total 49m Active 49m Since" at bounding box center [250, 167] width 500 height 303
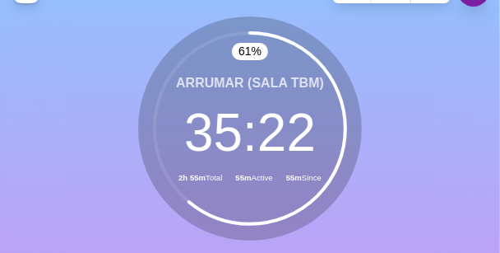
click at [103, 115] on div "61 % arrumar (sala tbm) 35 : 22 2h 55m Total 55m Active 55m Since" at bounding box center [250, 167] width 500 height 303
click at [94, 126] on div "61 % arrumar (sala tbm) 35 : 03 2h 55m Total 55m Active 55m Since" at bounding box center [250, 167] width 500 height 303
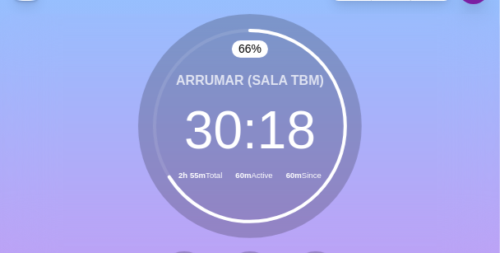
scroll to position [37, 0]
